Goal: Book appointment/travel/reservation

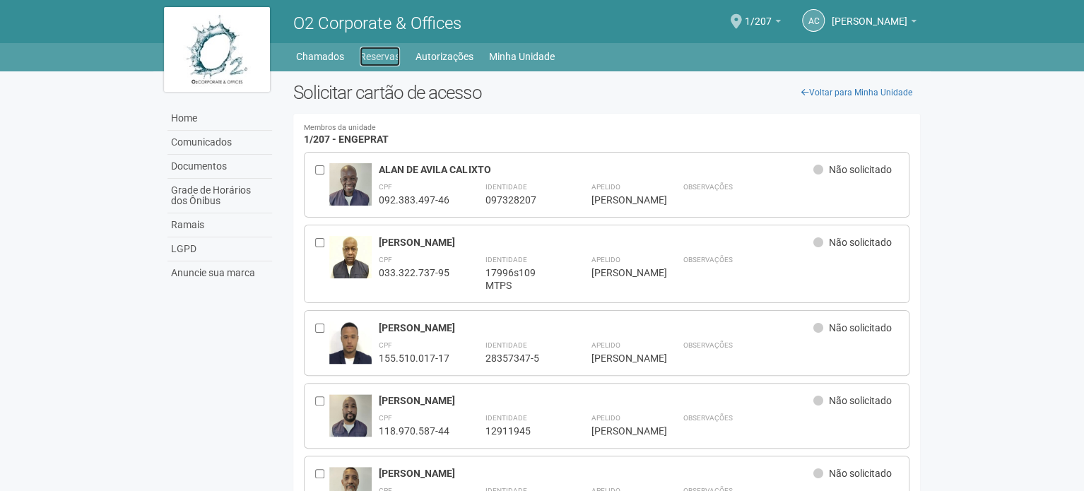
click at [393, 50] on link "Reservas" at bounding box center [380, 57] width 40 height 20
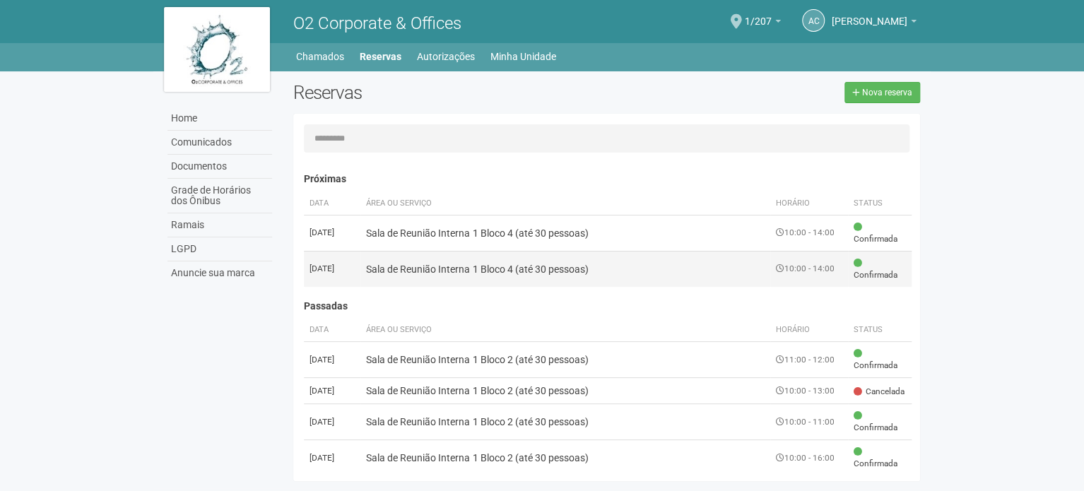
click at [812, 266] on td "10:00 - 14:00" at bounding box center [809, 269] width 78 height 36
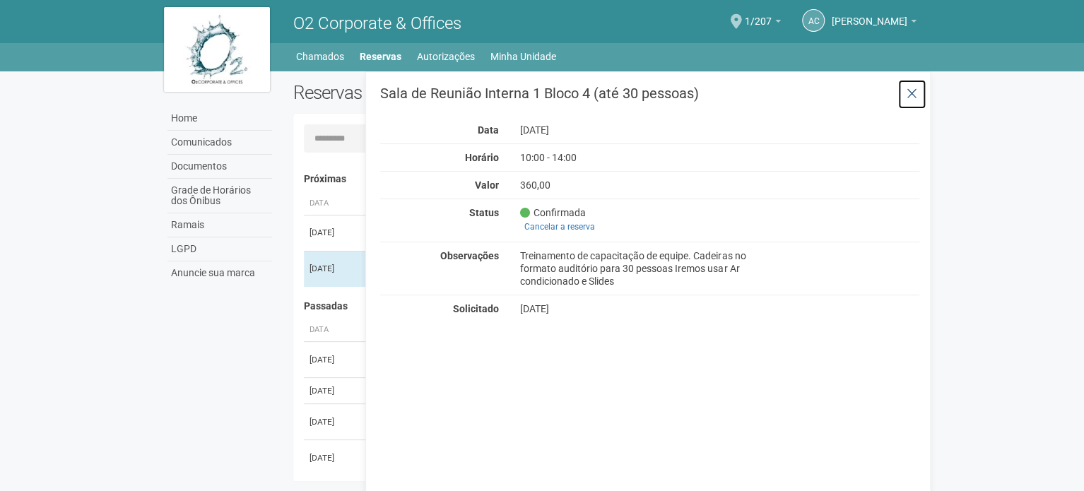
click at [913, 90] on icon at bounding box center [911, 94] width 11 height 14
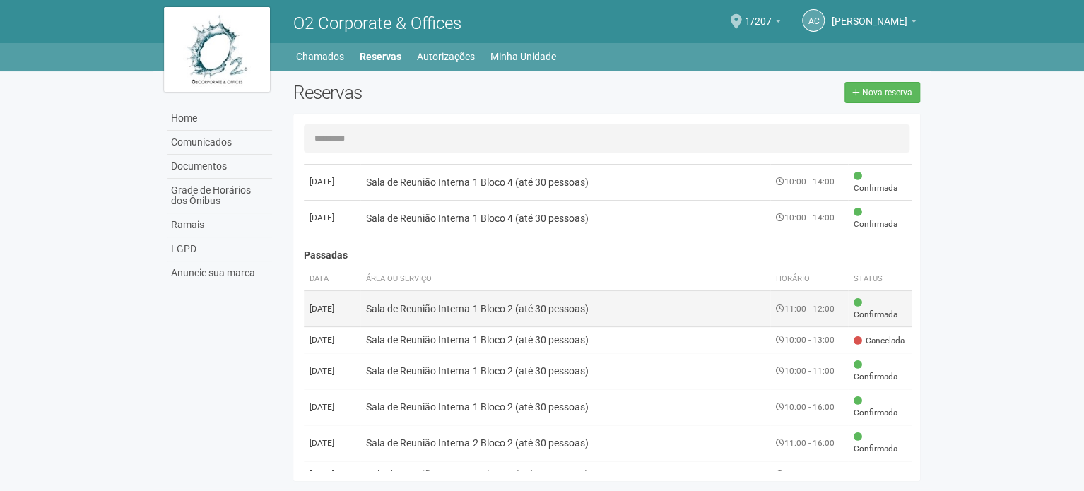
scroll to position [71, 0]
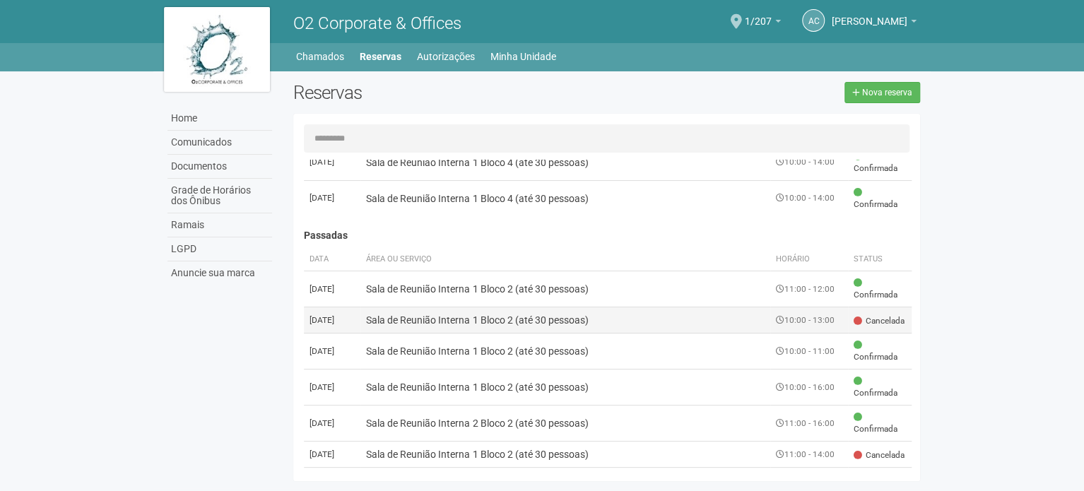
click at [537, 327] on td "Sala de Reunião Interna 1 Bloco 2 (até 30 pessoas)" at bounding box center [565, 320] width 410 height 26
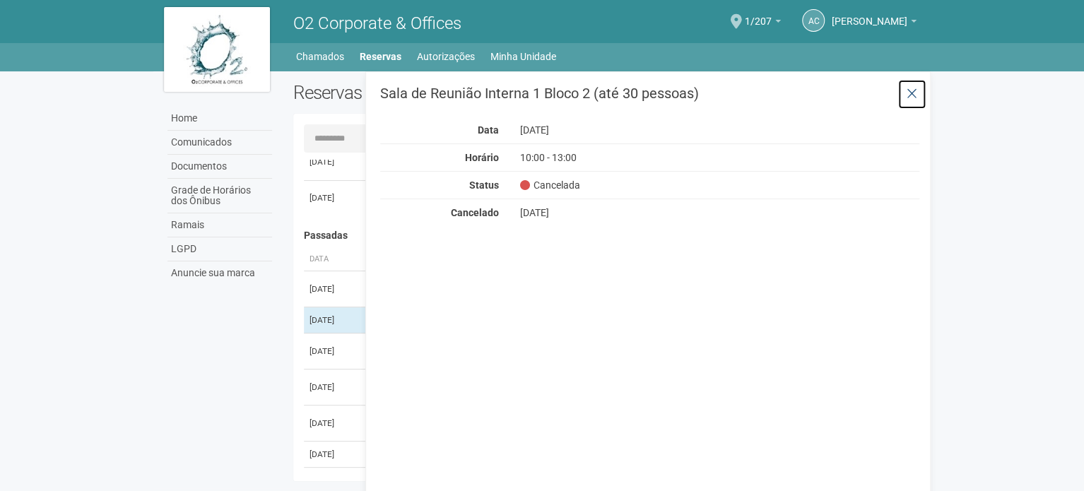
click at [918, 84] on button at bounding box center [911, 94] width 29 height 30
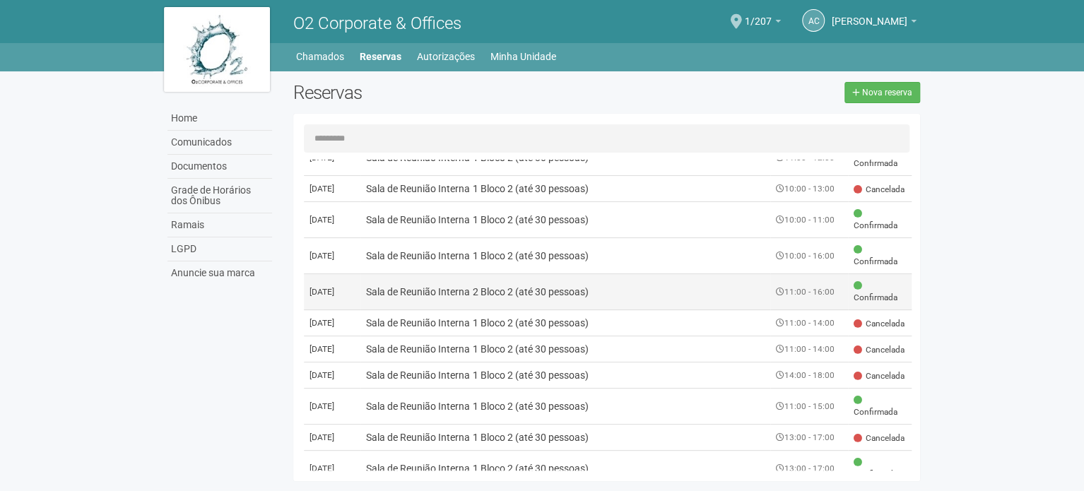
scroll to position [212, 0]
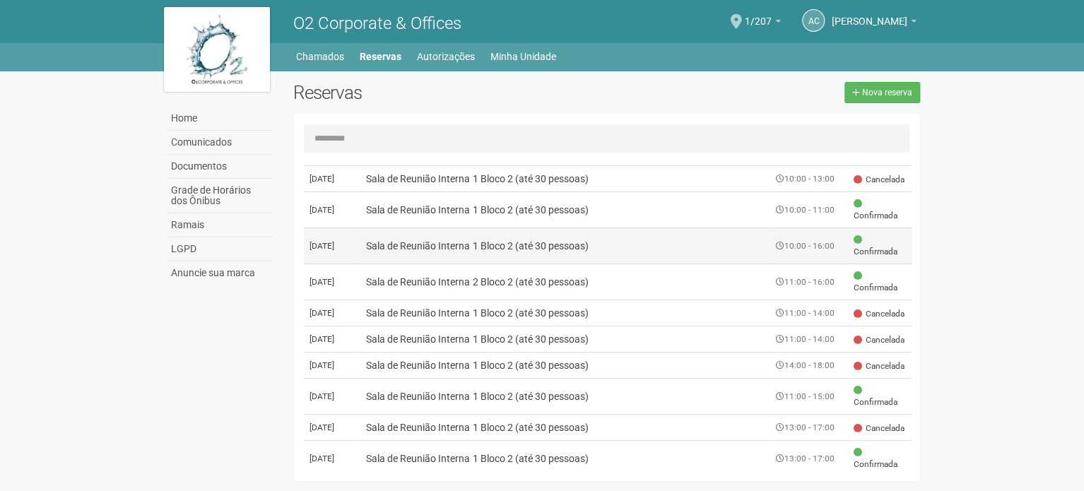
click at [738, 248] on td "Sala de Reunião Interna 1 Bloco 2 (até 30 pessoas)" at bounding box center [565, 246] width 410 height 36
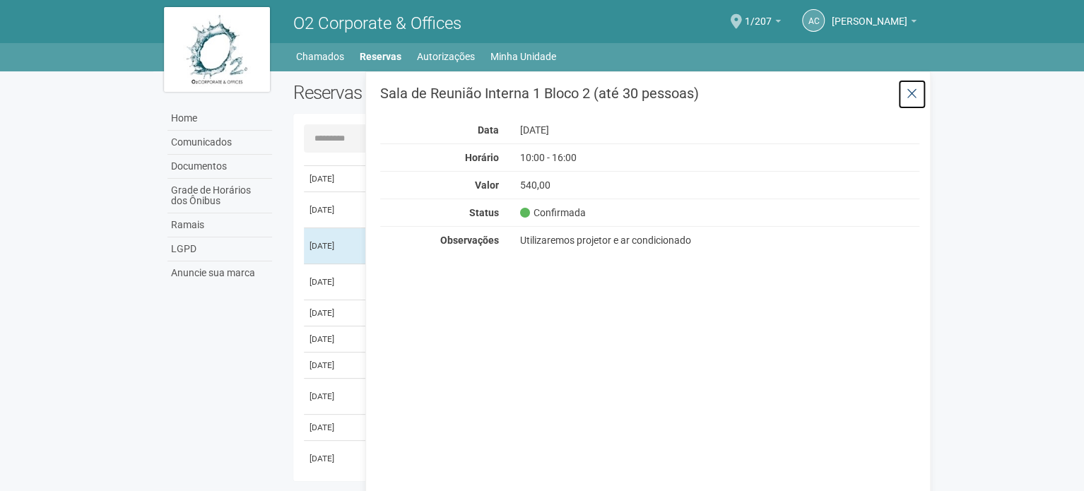
click at [909, 95] on icon at bounding box center [911, 94] width 11 height 14
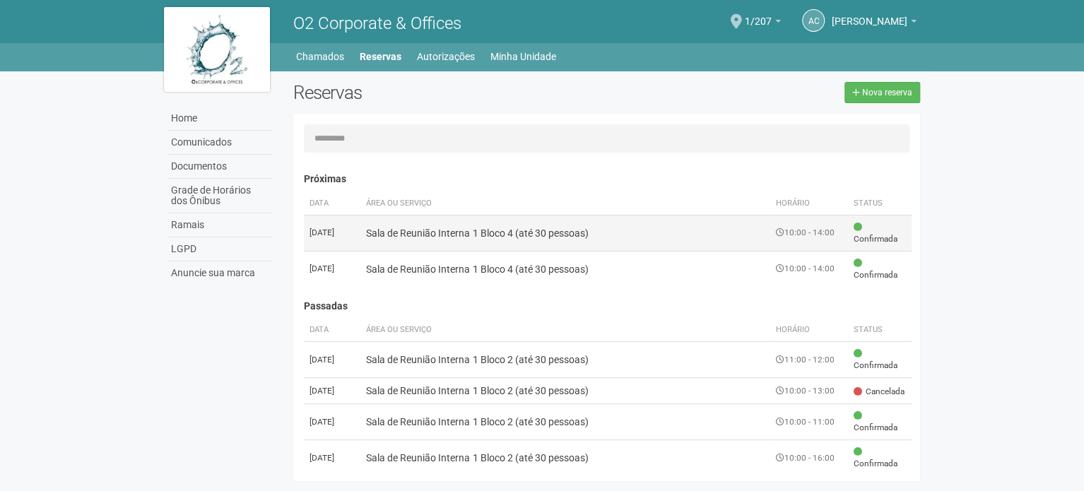
click at [802, 230] on td "10:00 - 14:00" at bounding box center [809, 233] width 78 height 36
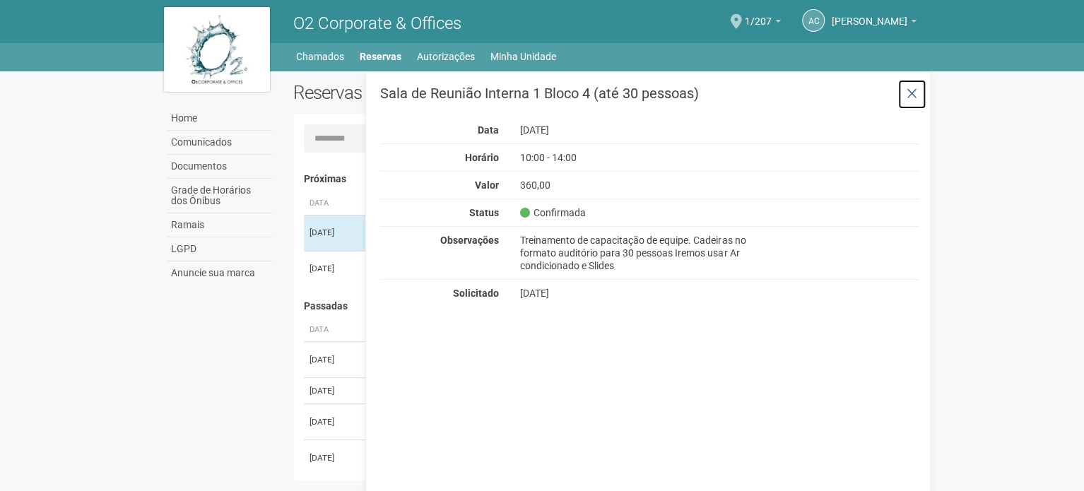
click at [916, 93] on icon at bounding box center [911, 94] width 11 height 14
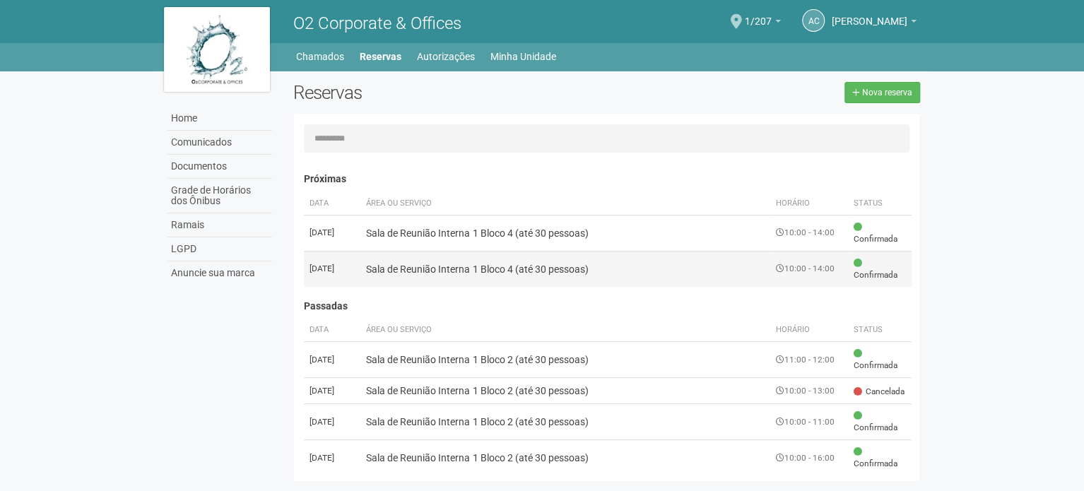
click at [875, 264] on span "Confirmada" at bounding box center [879, 269] width 52 height 24
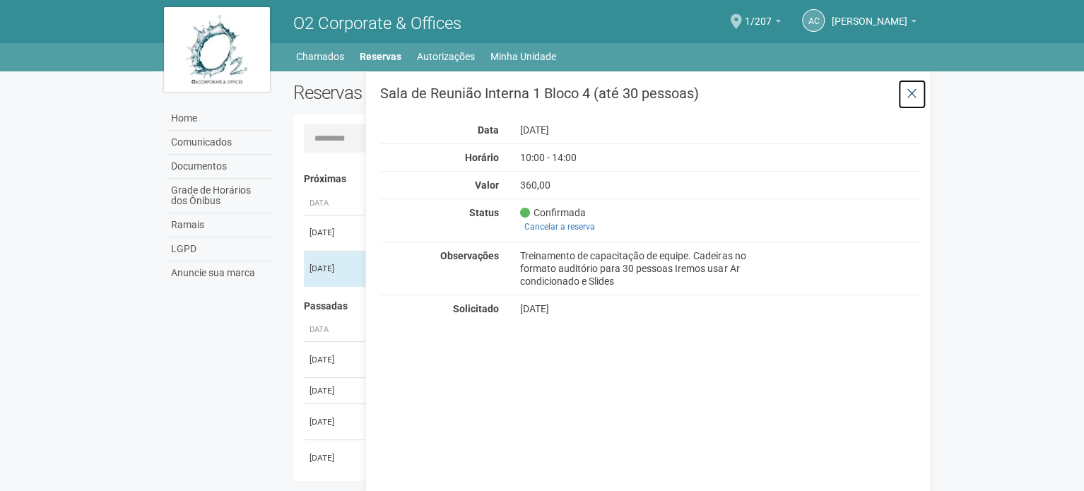
click at [907, 87] on icon at bounding box center [911, 94] width 11 height 14
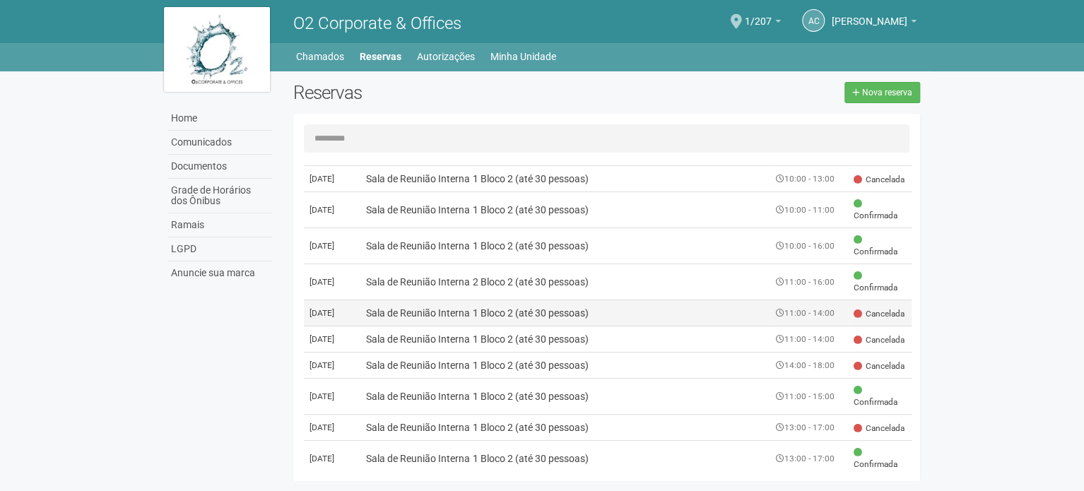
scroll to position [350, 0]
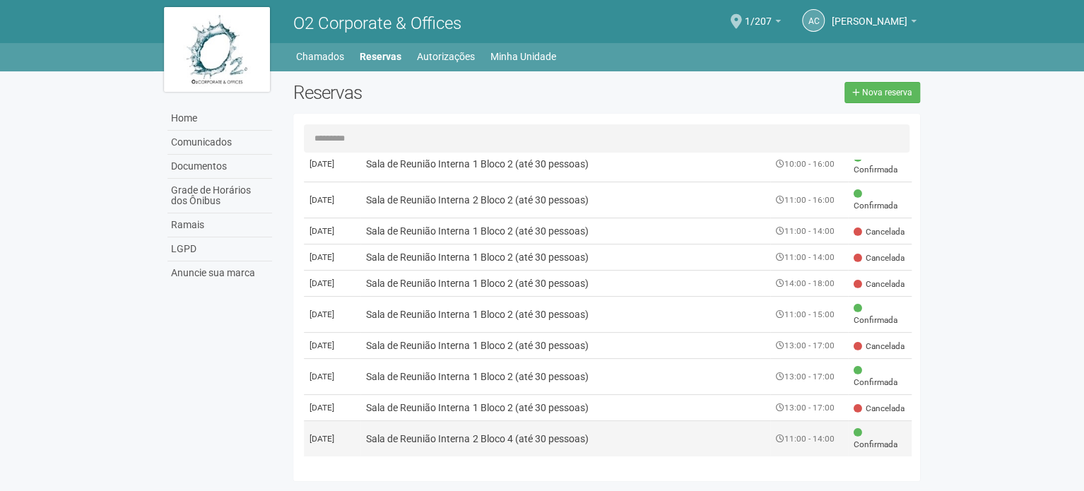
click at [507, 437] on td "Sala de Reunião Interna 2 Bloco 4 (até 30 pessoas)" at bounding box center [565, 439] width 410 height 36
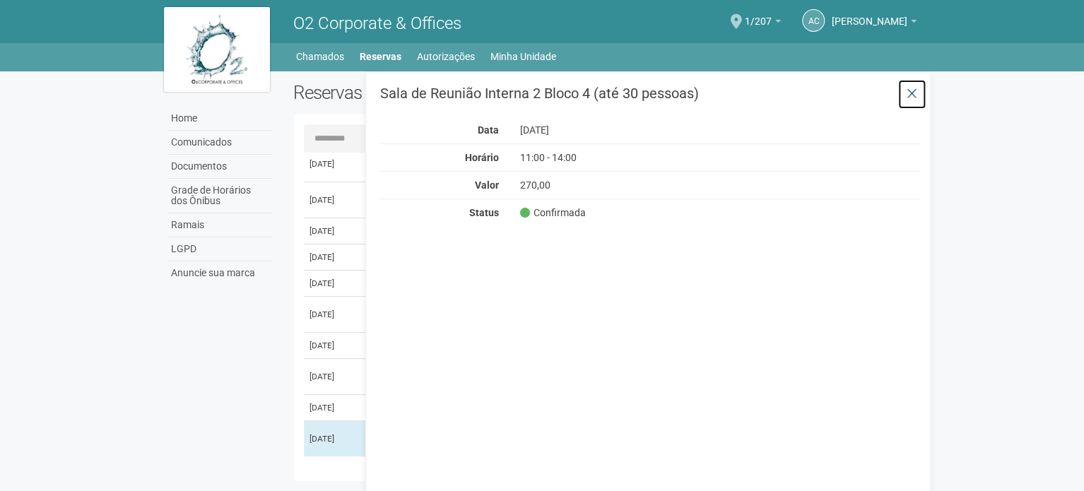
click at [913, 90] on icon at bounding box center [911, 94] width 11 height 14
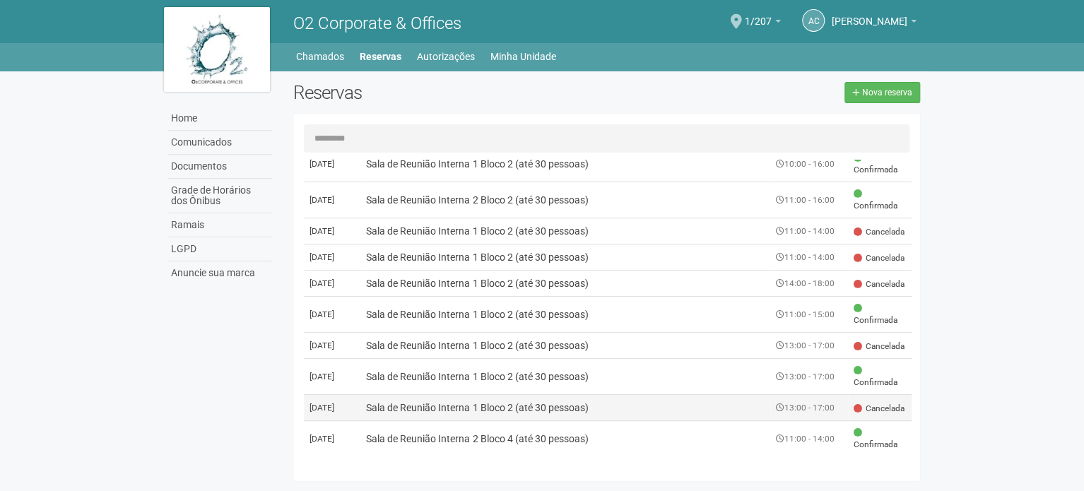
click at [384, 398] on td "Sala de Reunião Interna 1 Bloco 2 (até 30 pessoas)" at bounding box center [565, 408] width 410 height 26
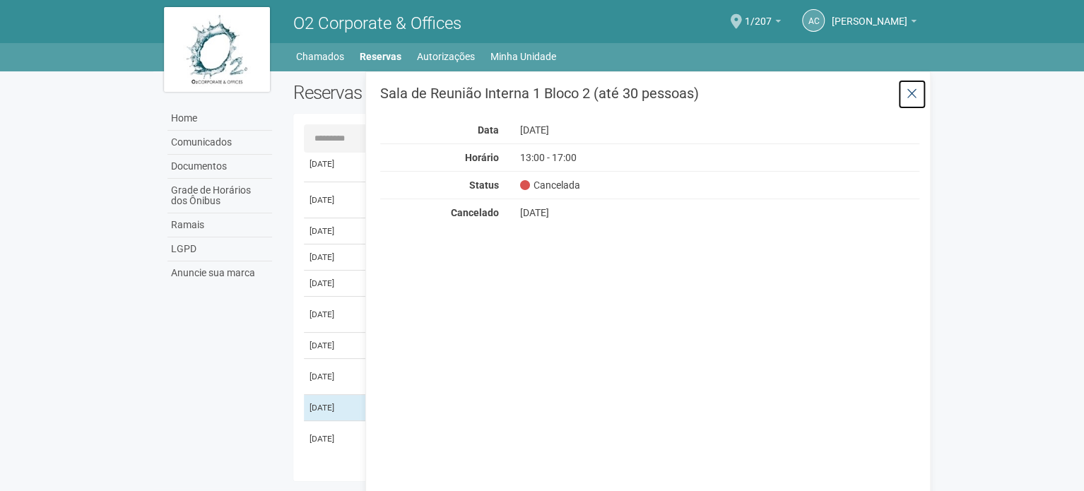
click at [906, 93] on icon at bounding box center [911, 94] width 11 height 14
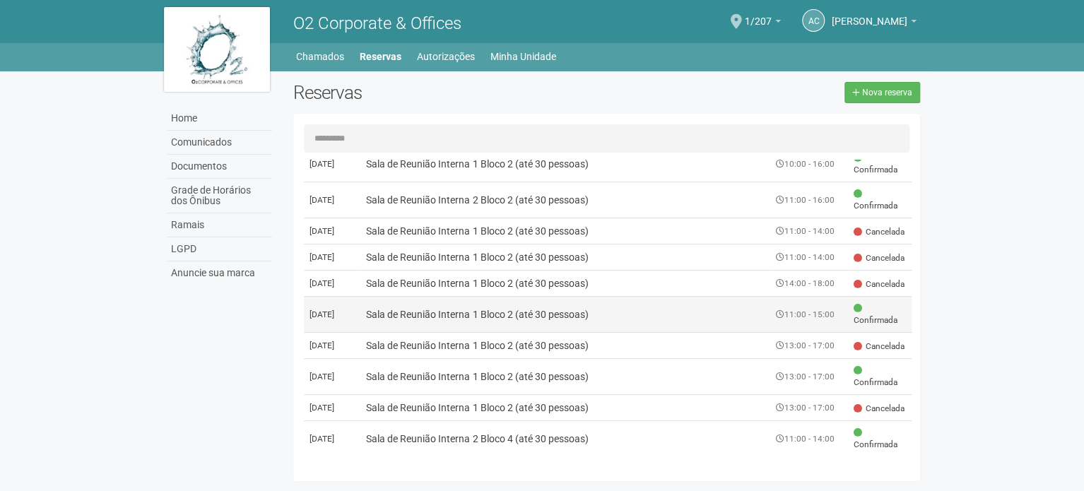
click at [792, 302] on td "11:00 - 15:00" at bounding box center [809, 315] width 78 height 36
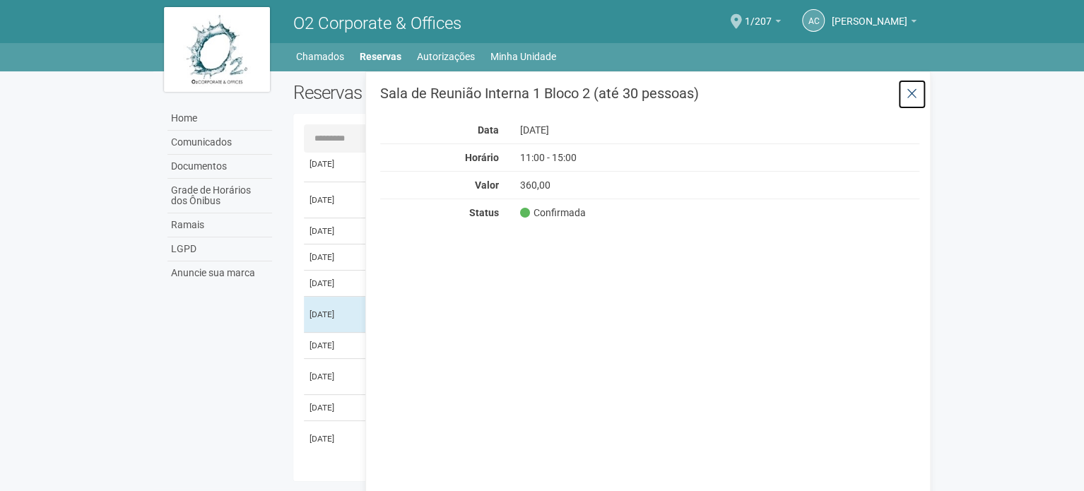
click at [908, 93] on icon at bounding box center [911, 94] width 11 height 14
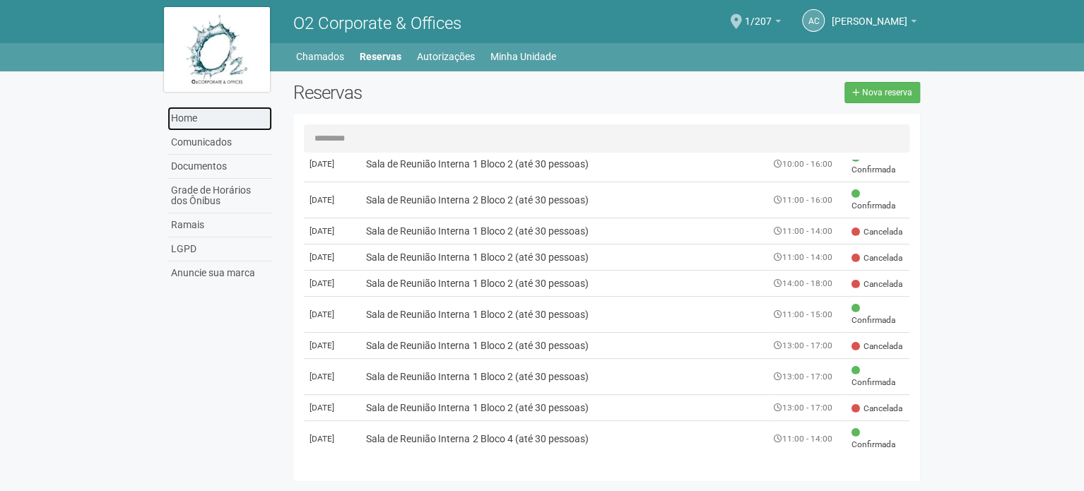
click at [189, 114] on link "Home" at bounding box center [219, 119] width 105 height 24
